Goal: Navigation & Orientation: Find specific page/section

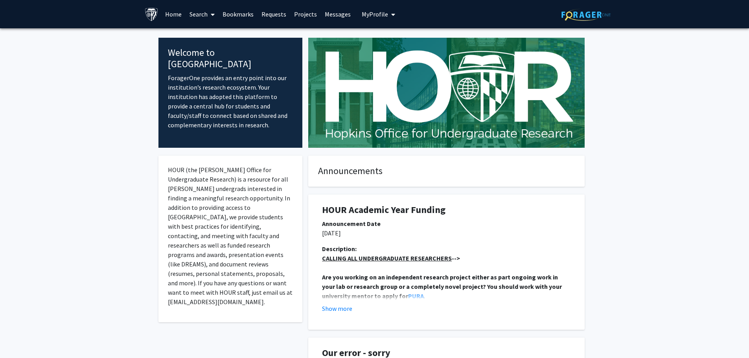
drag, startPoint x: 305, startPoint y: 15, endPoint x: 358, endPoint y: 22, distance: 53.2
click at [305, 15] on link "Projects" at bounding box center [305, 14] width 31 height 28
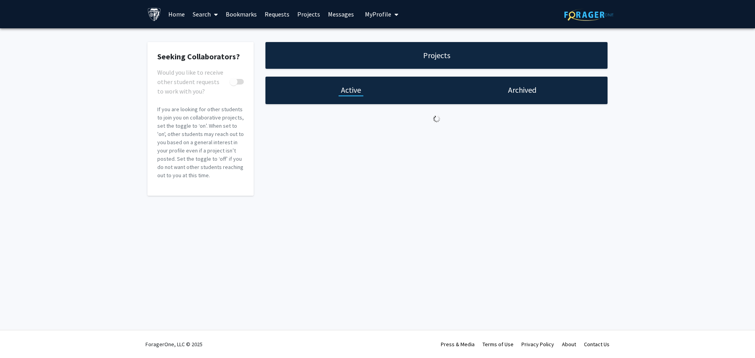
checkbox input "true"
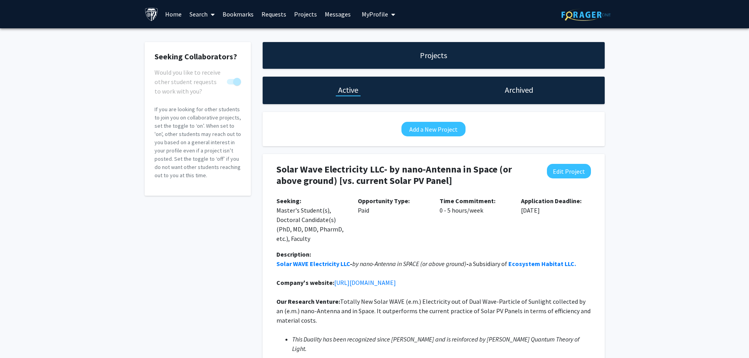
click at [332, 15] on link "Messages" at bounding box center [338, 14] width 34 height 28
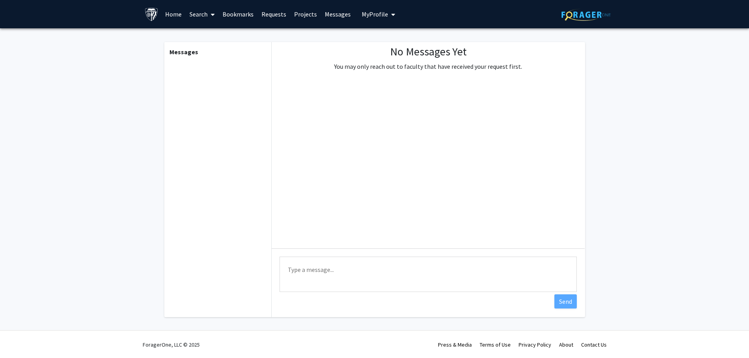
click at [197, 13] on link "Search" at bounding box center [202, 14] width 33 height 28
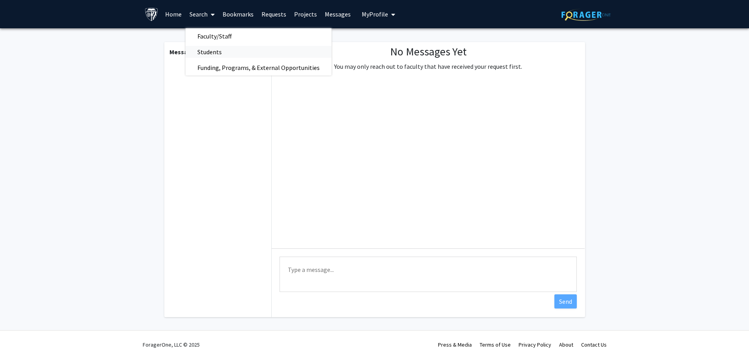
click at [206, 50] on span "Students" at bounding box center [210, 52] width 48 height 16
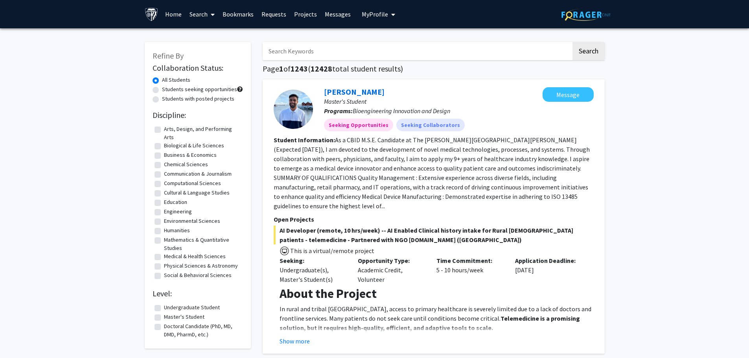
click at [173, 14] on link "Home" at bounding box center [173, 14] width 24 height 28
